Goal: Navigation & Orientation: Find specific page/section

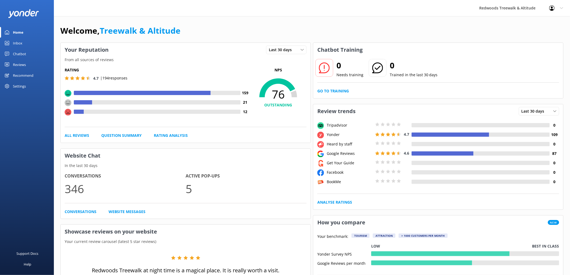
click at [28, 59] on link "Reviews" at bounding box center [27, 64] width 54 height 11
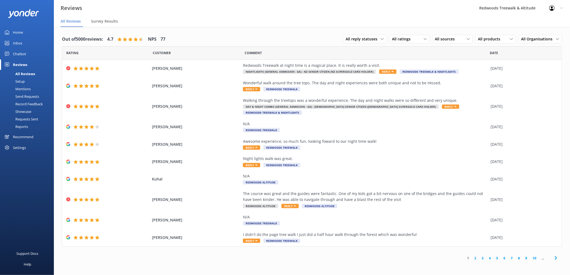
click at [22, 40] on link "Inbox" at bounding box center [27, 43] width 54 height 11
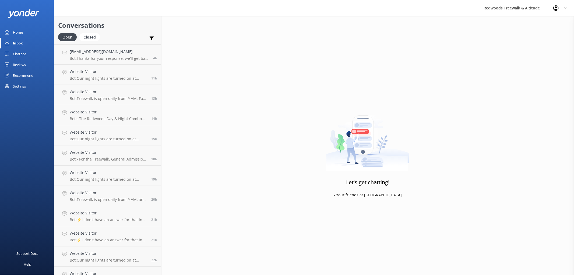
click at [17, 32] on div "Home" at bounding box center [18, 32] width 10 height 11
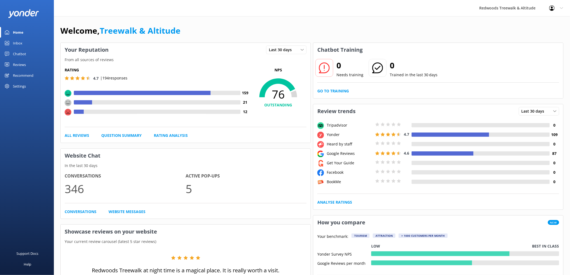
click at [29, 63] on link "Reviews" at bounding box center [27, 64] width 54 height 11
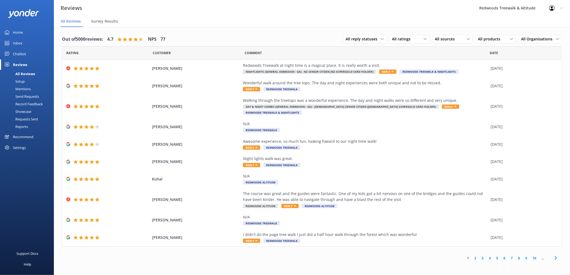
click at [21, 41] on div "Inbox" at bounding box center [17, 43] width 9 height 11
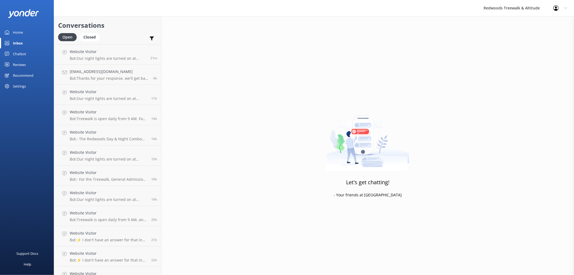
click at [24, 33] on link "Home" at bounding box center [27, 32] width 54 height 11
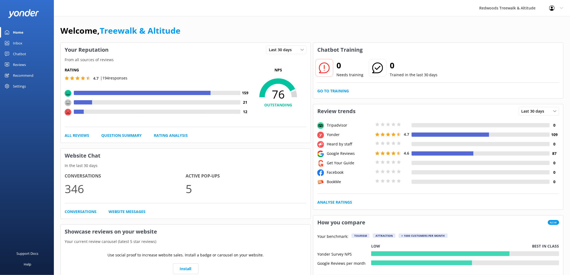
click at [23, 61] on div "Reviews" at bounding box center [19, 64] width 13 height 11
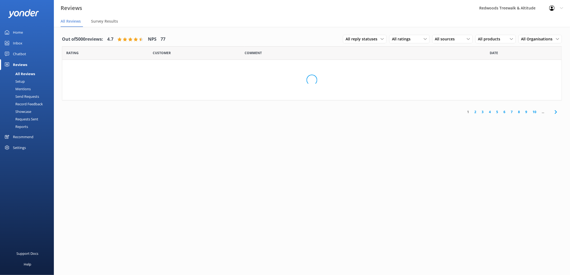
click at [23, 61] on div "Reviews" at bounding box center [20, 64] width 14 height 11
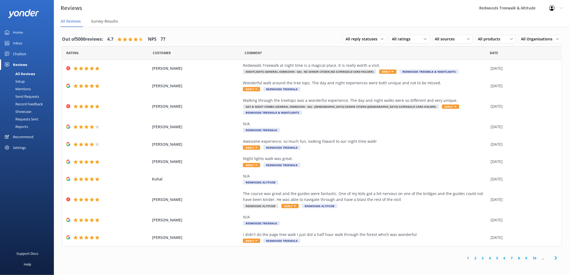
click at [19, 33] on div "Home" at bounding box center [18, 32] width 10 height 11
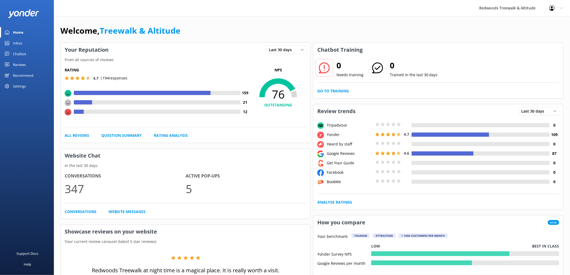
click at [26, 65] on link "Reviews" at bounding box center [27, 64] width 54 height 11
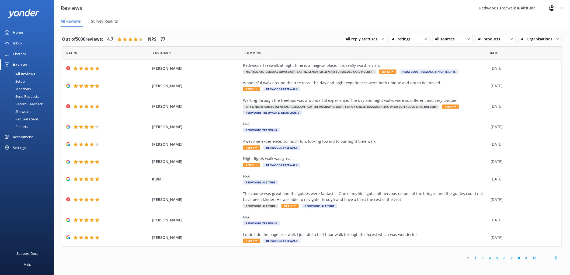
click at [28, 41] on link "Inbox" at bounding box center [27, 43] width 54 height 11
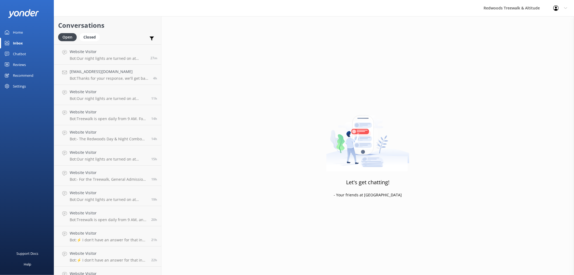
click at [31, 32] on link "Home" at bounding box center [27, 32] width 54 height 11
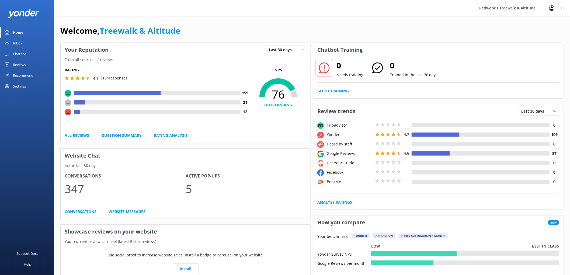
click at [23, 42] on link "Inbox" at bounding box center [27, 43] width 54 height 11
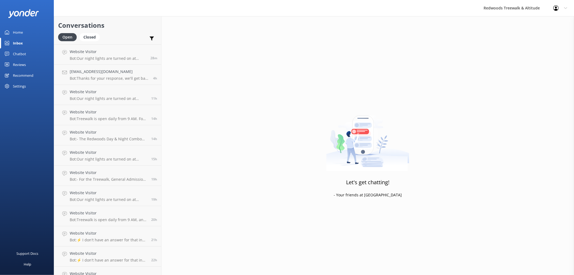
click at [34, 33] on link "Home" at bounding box center [27, 32] width 54 height 11
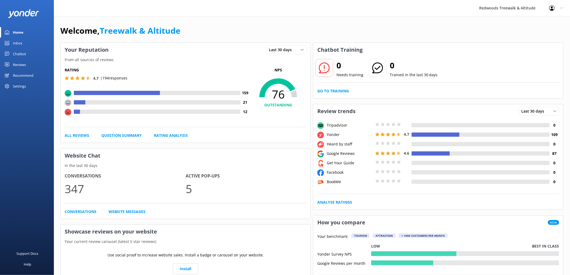
click at [22, 44] on link "Inbox" at bounding box center [27, 43] width 54 height 11
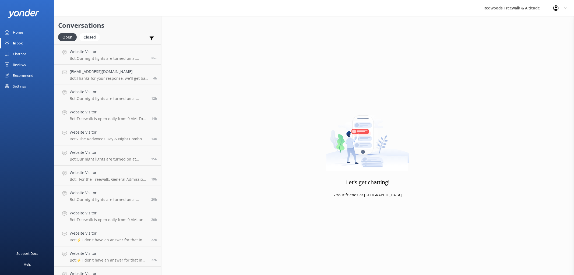
click at [44, 64] on link "Reviews" at bounding box center [27, 64] width 54 height 11
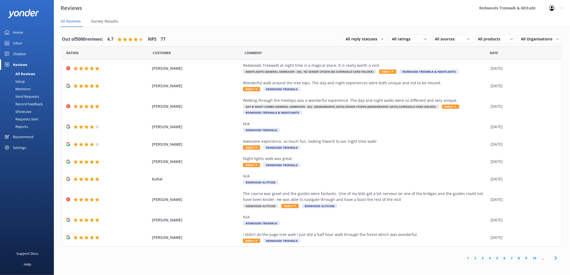
click at [20, 40] on div "Inbox" at bounding box center [17, 43] width 9 height 11
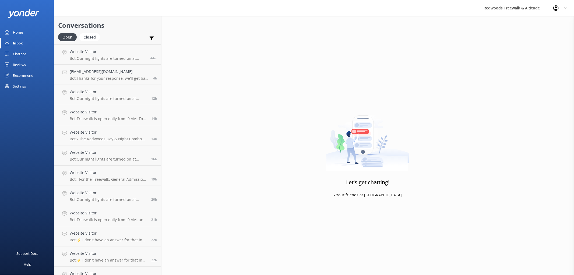
click at [23, 30] on div "Home" at bounding box center [18, 32] width 10 height 11
